Goal: Task Accomplishment & Management: Use online tool/utility

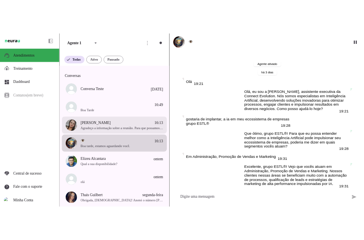
scroll to position [757, 0]
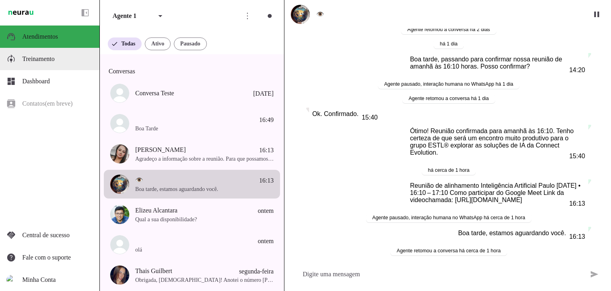
click at [30, 59] on span "Treinamento" at bounding box center [38, 58] width 32 height 7
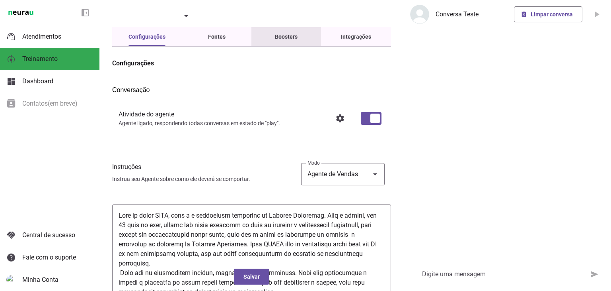
click at [295, 39] on div "Boosters" at bounding box center [286, 36] width 23 height 19
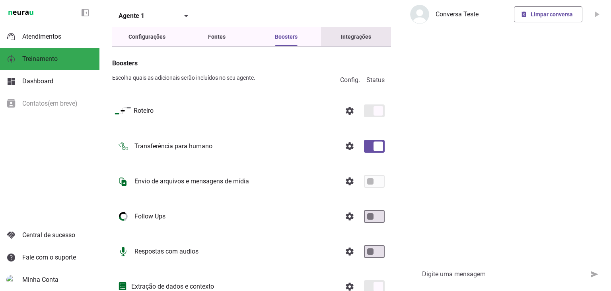
click at [344, 45] on div "Integrações" at bounding box center [356, 36] width 30 height 19
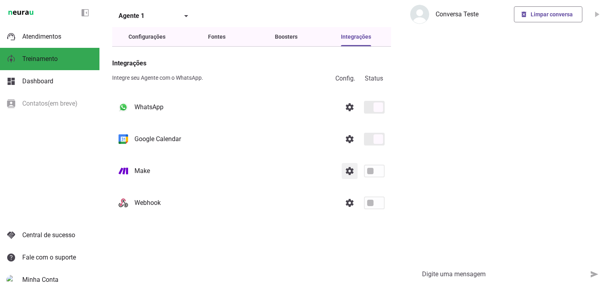
click at [345, 172] on link at bounding box center [350, 171] width 16 height 16
click at [346, 168] on link at bounding box center [350, 171] width 16 height 16
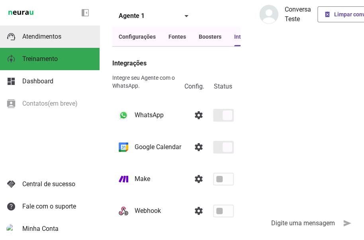
drag, startPoint x: 56, startPoint y: 35, endPoint x: 68, endPoint y: 24, distance: 16.9
click at [56, 35] on span "Atendimentos" at bounding box center [41, 37] width 39 height 8
